Goal: Information Seeking & Learning: Learn about a topic

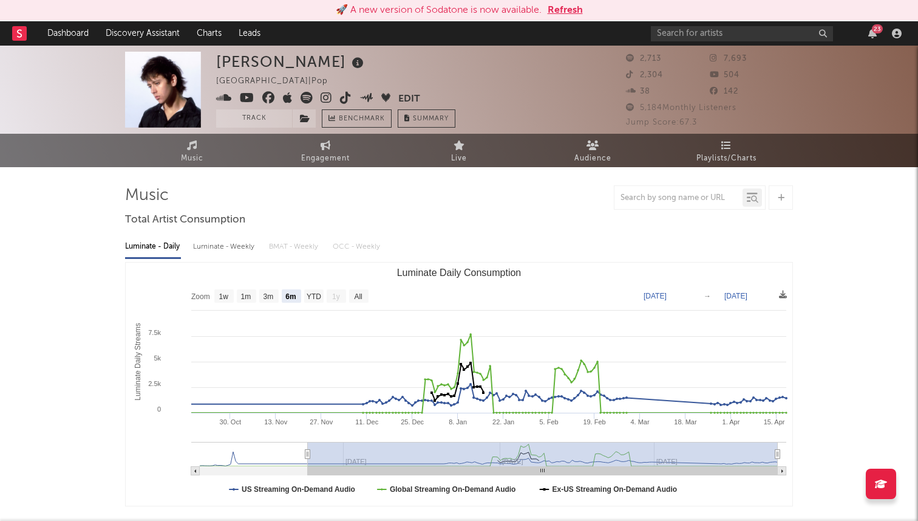
select select "6m"
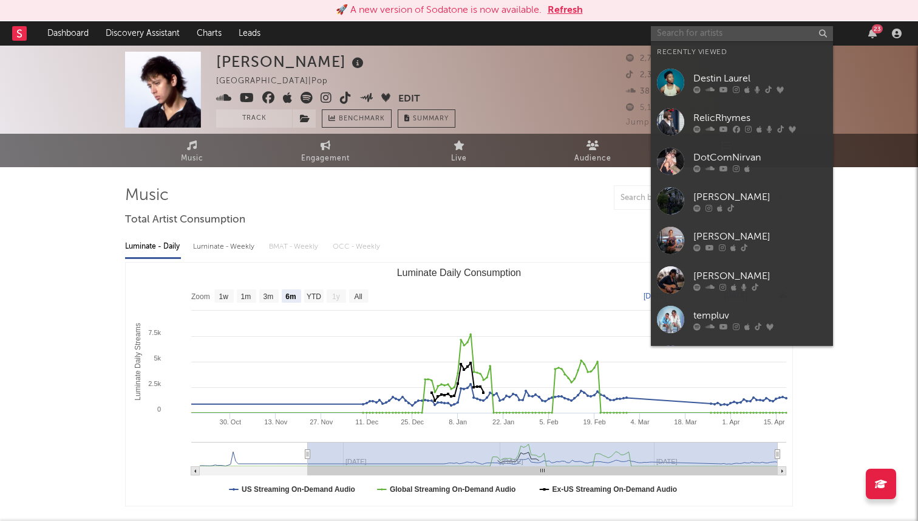
click at [715, 37] on input "text" at bounding box center [742, 33] width 182 height 15
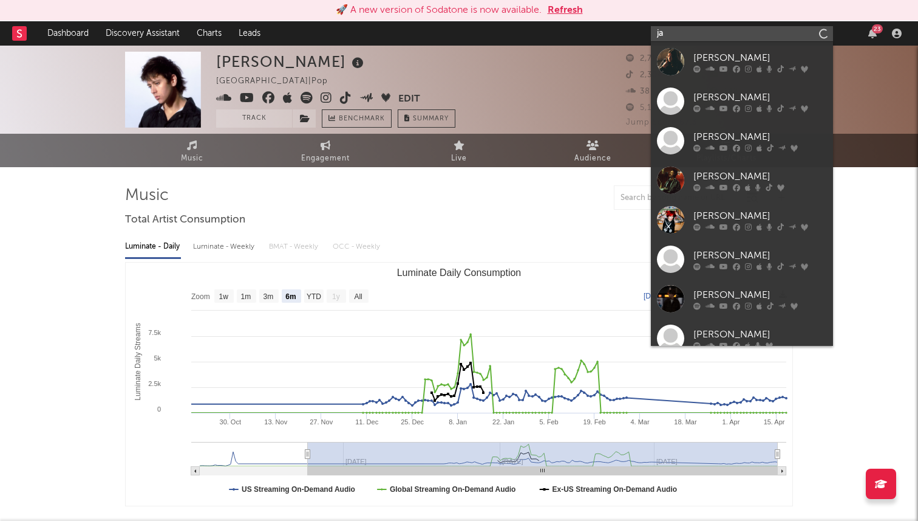
type input "j"
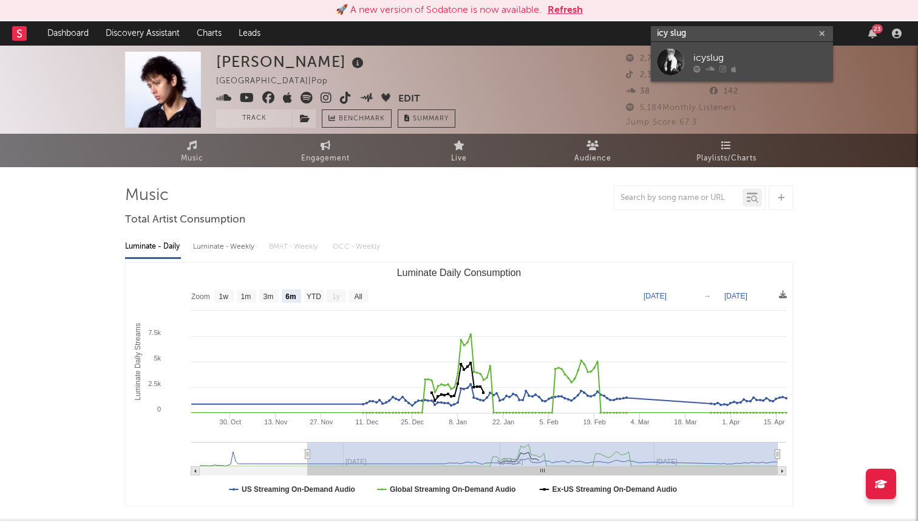
type input "icy slug"
click at [745, 57] on div "icyslug" at bounding box center [761, 57] width 134 height 15
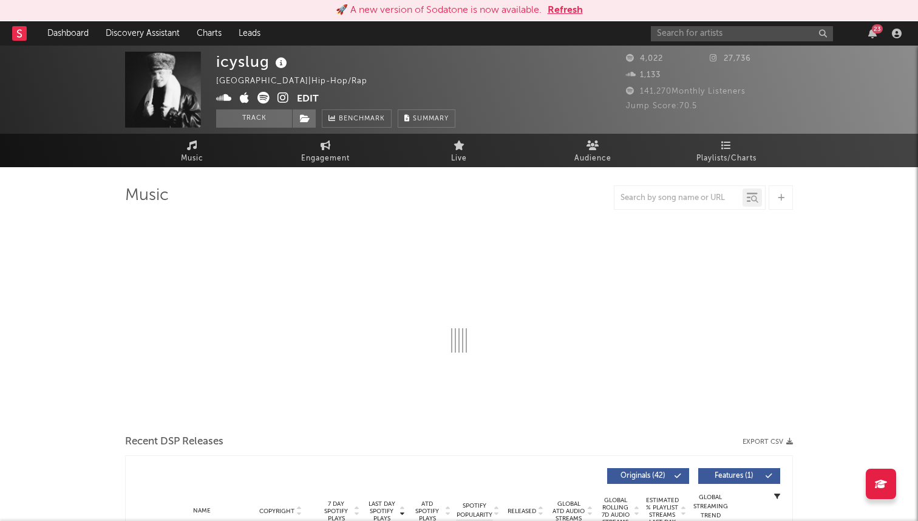
select select "6m"
